Goal: Information Seeking & Learning: Learn about a topic

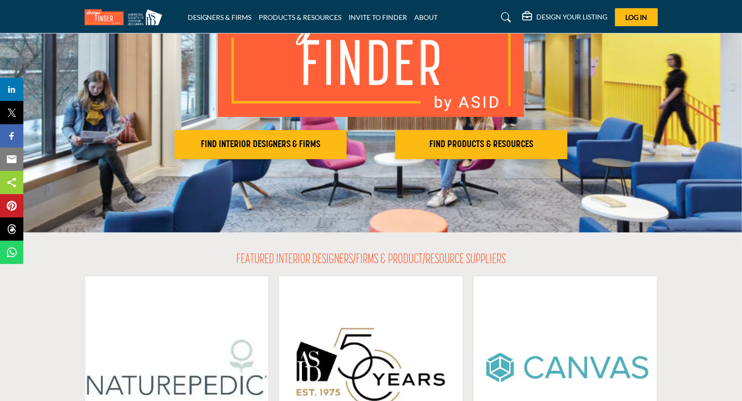
scroll to position [49, 0]
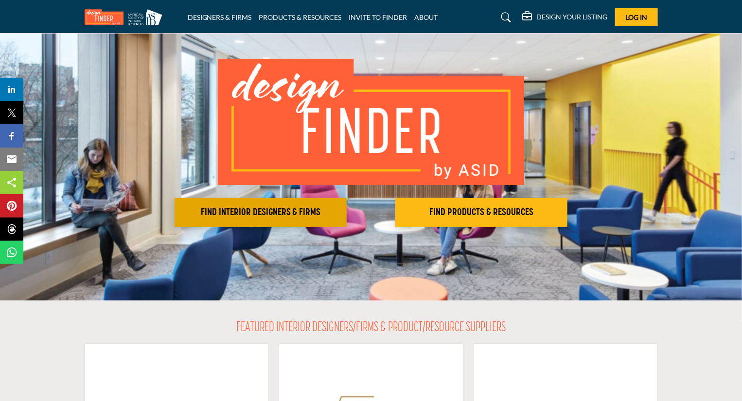
click at [245, 212] on h2 "FIND INTERIOR DESIGNERS & FIRMS" at bounding box center [260, 213] width 166 height 12
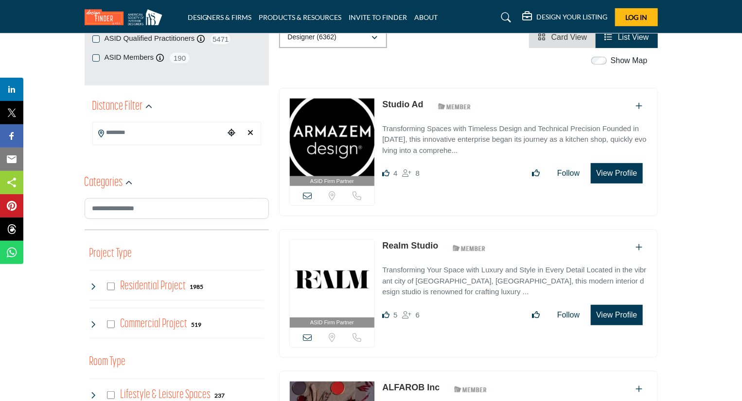
scroll to position [194, 0]
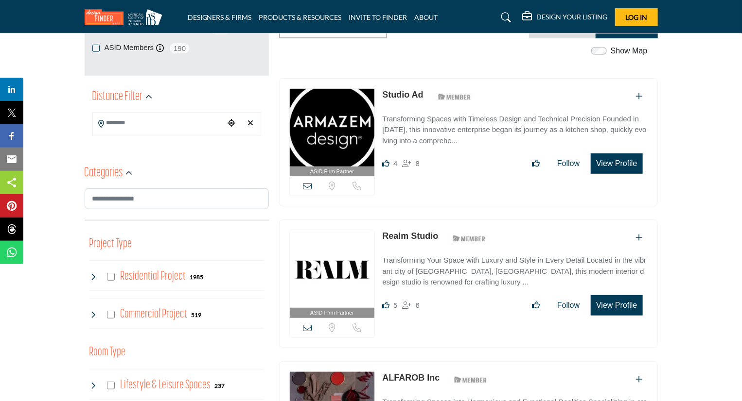
click at [139, 121] on input "Search Location" at bounding box center [158, 123] width 131 height 19
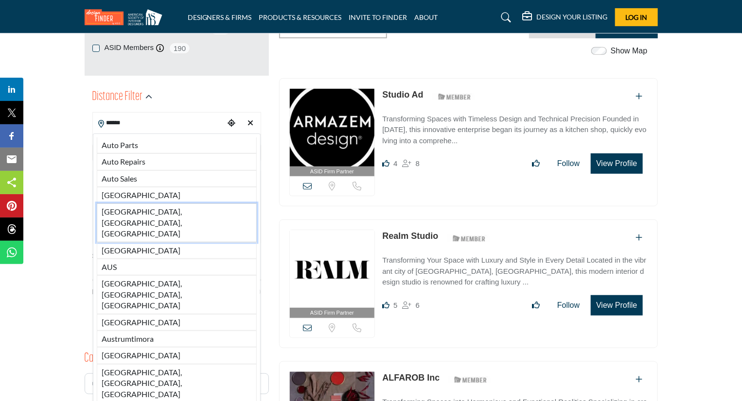
click at [119, 208] on li "Austin, TX, USA" at bounding box center [177, 223] width 160 height 38
type input "**********"
type input "***"
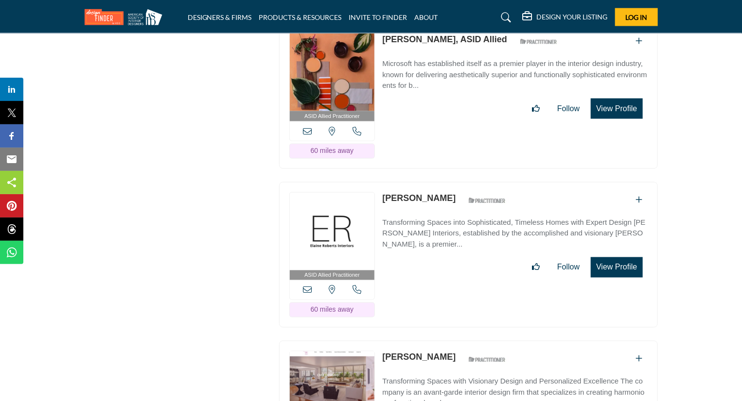
scroll to position [16243, 0]
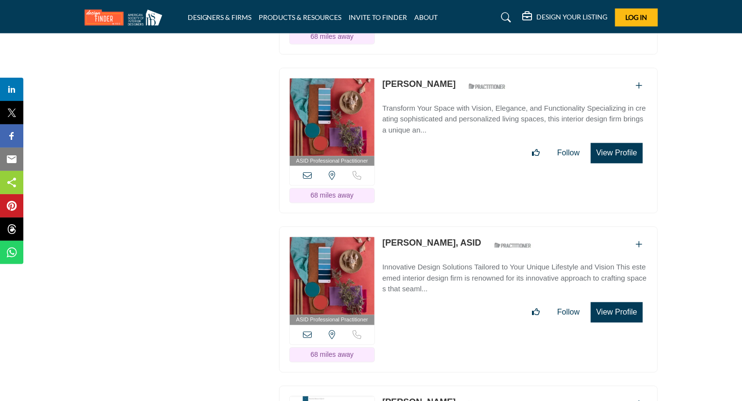
scroll to position [19550, 0]
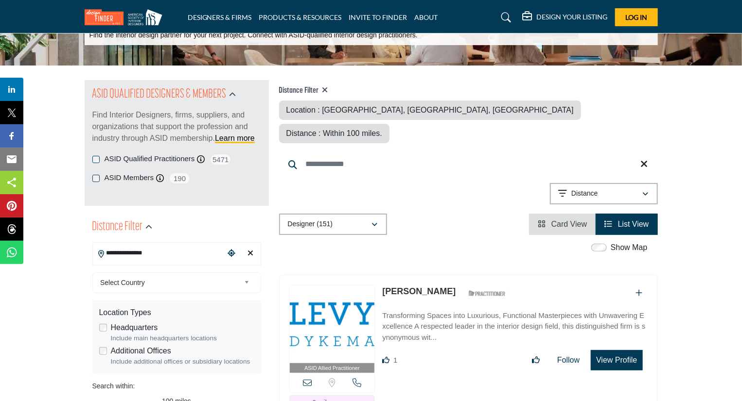
scroll to position [2027, 0]
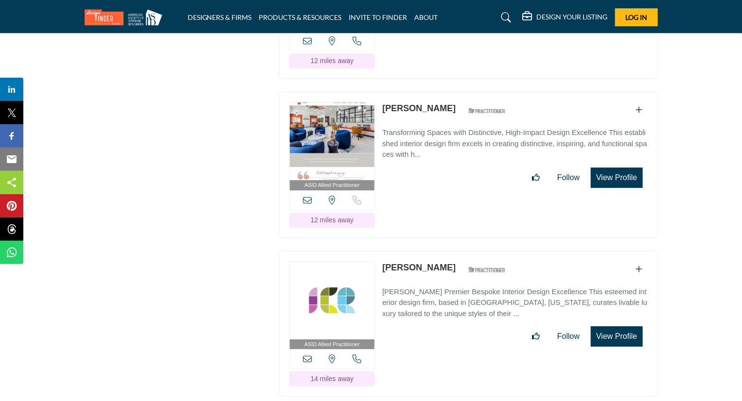
scroll to position [605, 0]
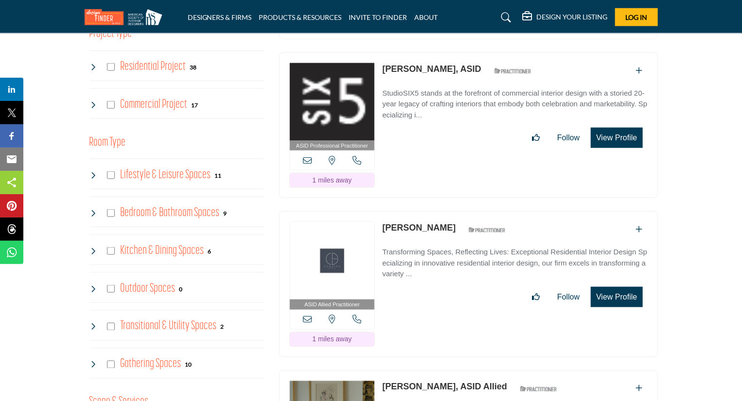
click at [342, 229] on img at bounding box center [332, 261] width 85 height 78
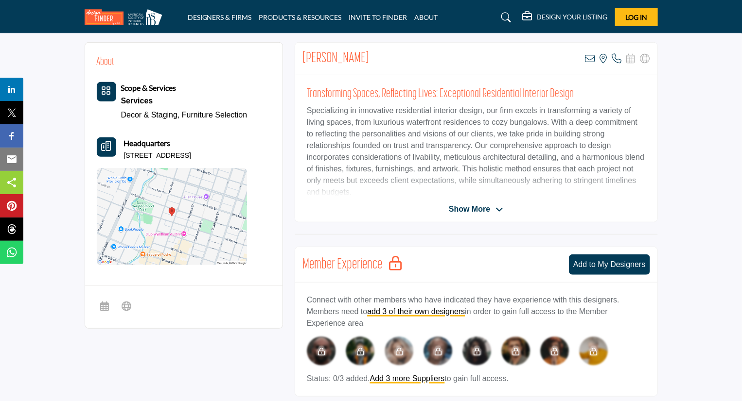
scroll to position [292, 0]
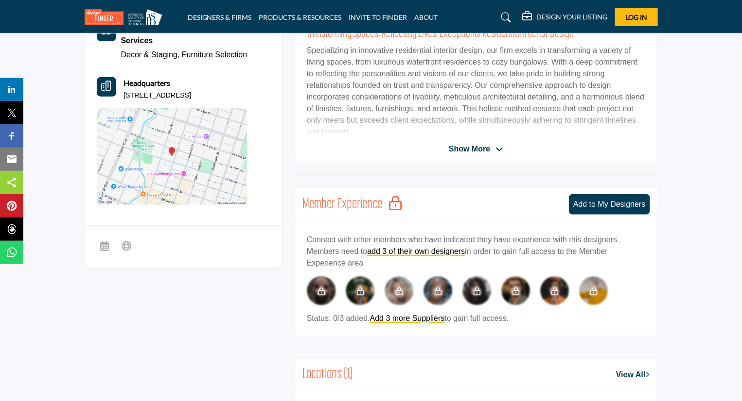
click at [468, 147] on span "Show More" at bounding box center [469, 149] width 41 height 12
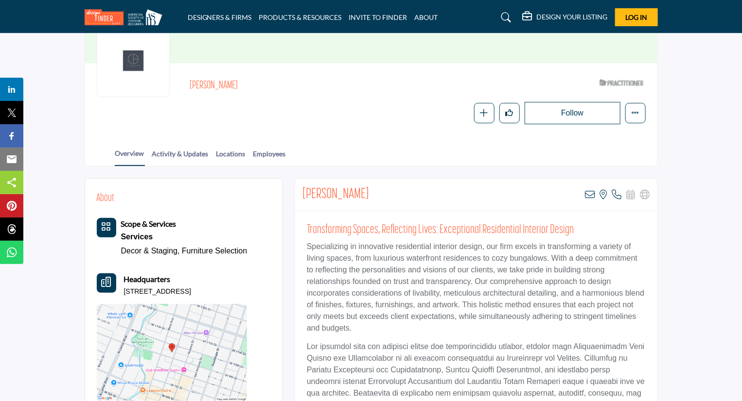
scroll to position [97, 0]
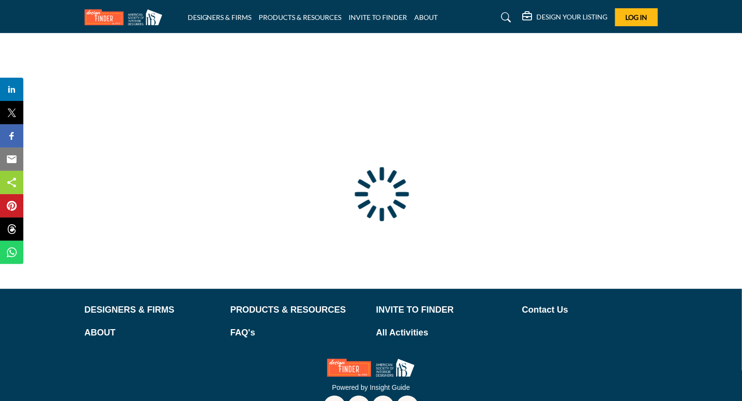
scroll to position [30, 0]
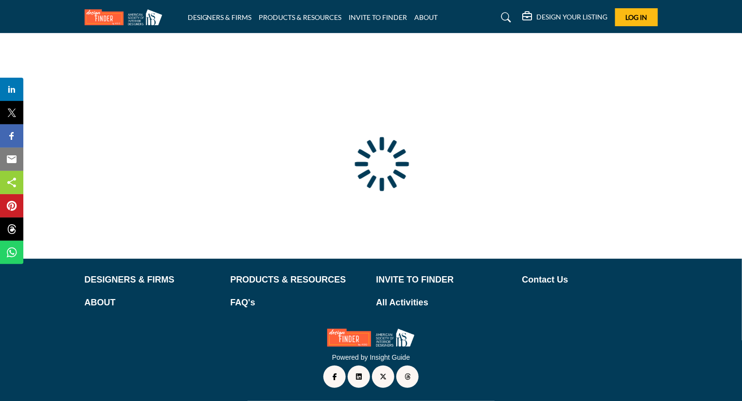
type input "**********"
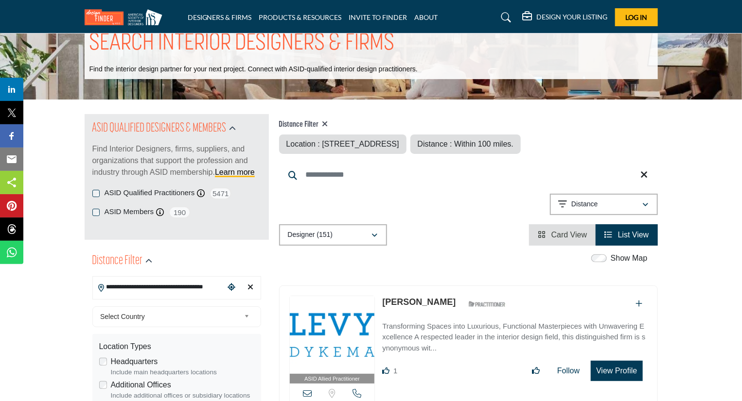
click at [441, 198] on div "**********" at bounding box center [468, 206] width 379 height 25
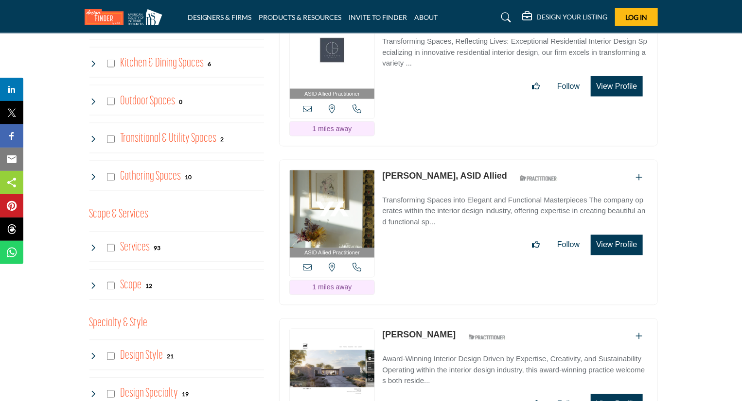
scroll to position [808, 0]
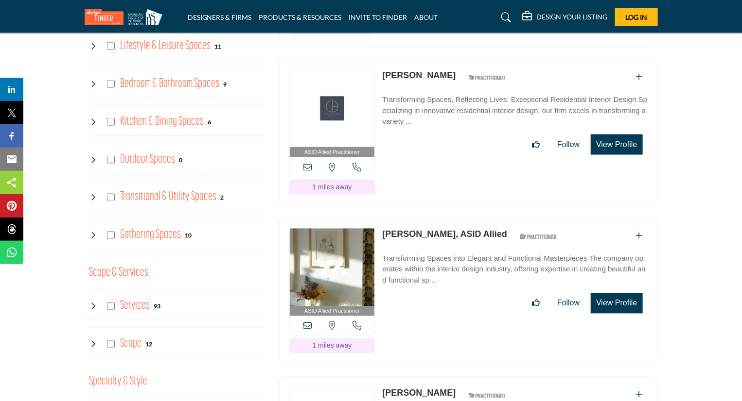
scroll to position [710, 0]
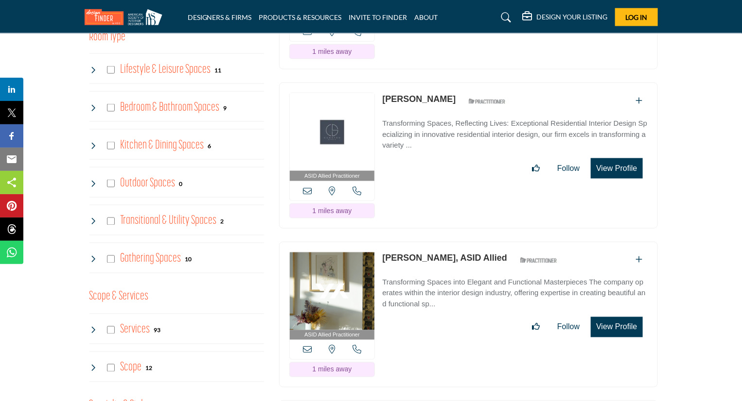
click at [439, 185] on div "ASID Allied Practitioner ASID Allied Practitioners have successfully completed …" at bounding box center [468, 156] width 379 height 146
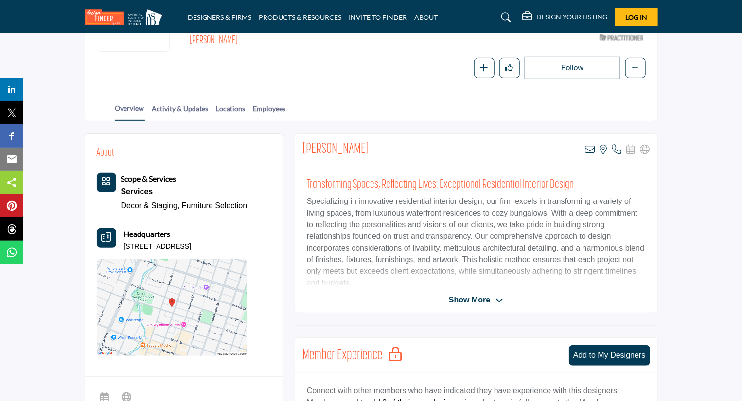
scroll to position [146, 0]
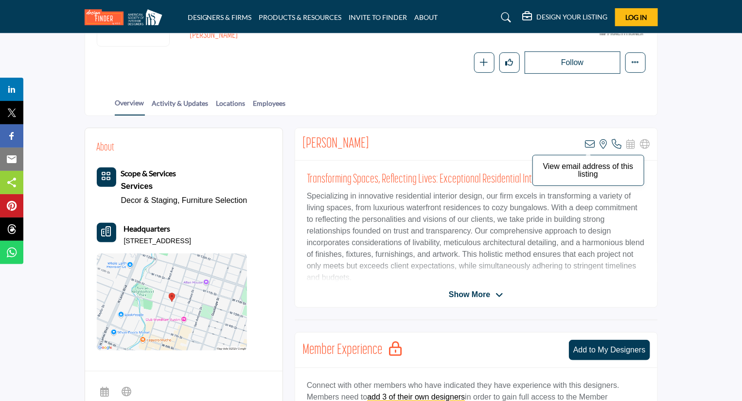
click at [593, 144] on icon at bounding box center [590, 144] width 10 height 10
